Goal: Task Accomplishment & Management: Manage account settings

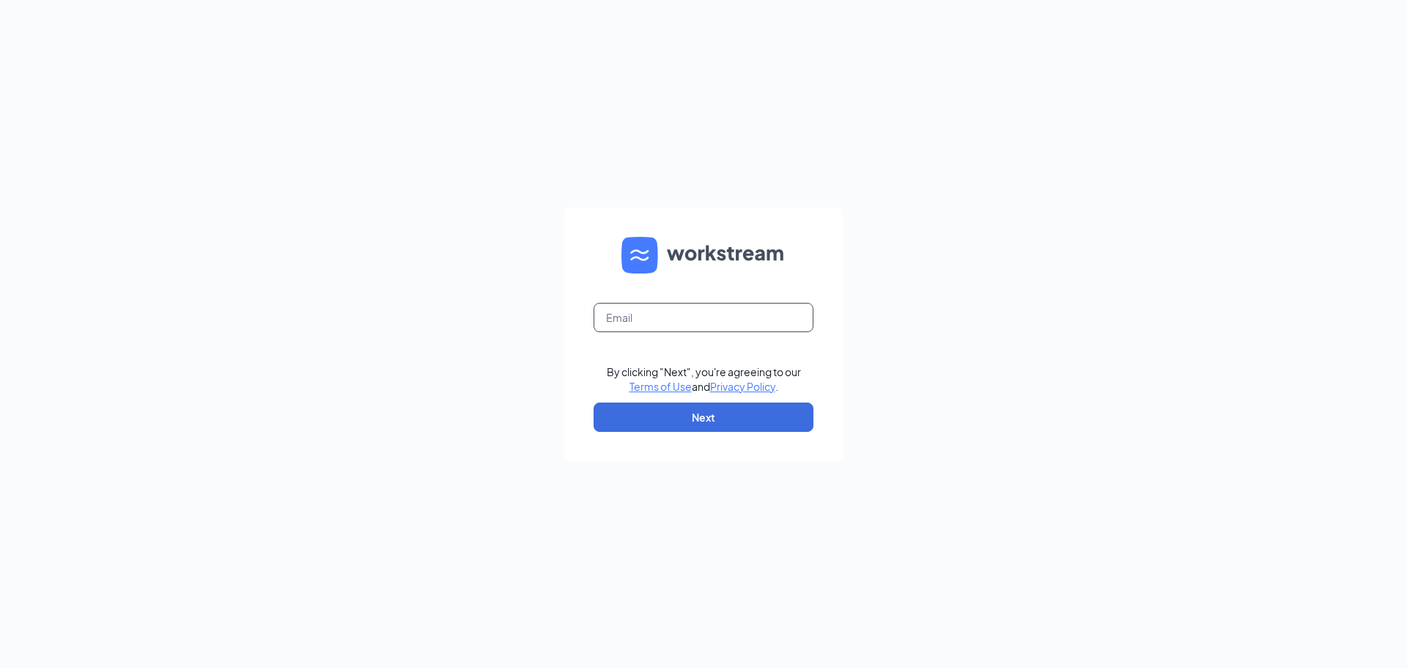
click at [704, 311] on input "text" at bounding box center [704, 317] width 220 height 29
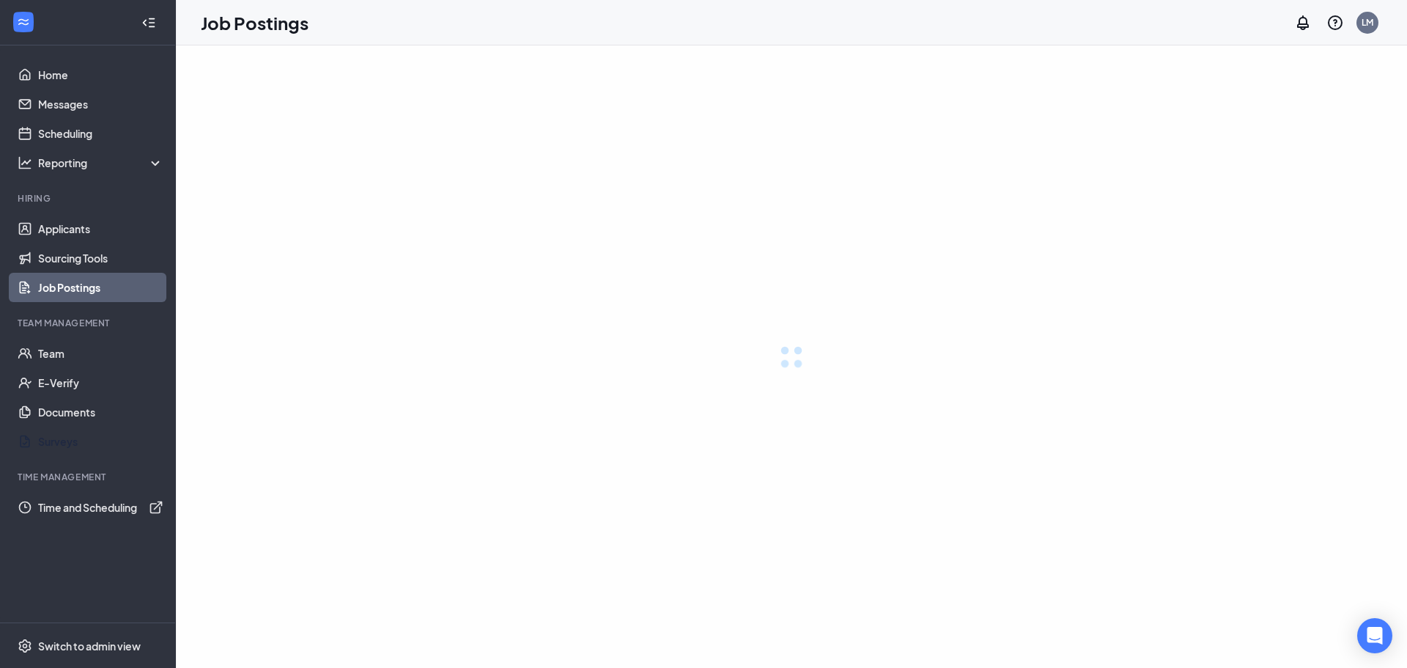
click at [76, 353] on link "Team" at bounding box center [100, 353] width 125 height 29
